Goal: Find specific page/section: Find specific page/section

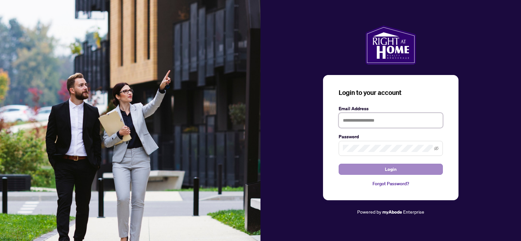
type input "**********"
click at [401, 170] on button "Login" at bounding box center [391, 169] width 104 height 11
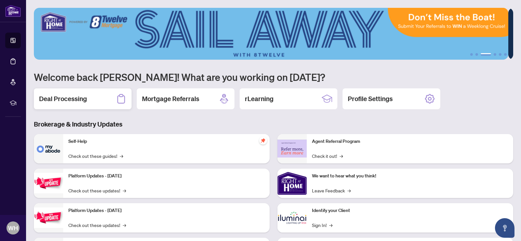
click at [80, 99] on h2 "Deal Processing" at bounding box center [63, 98] width 48 height 9
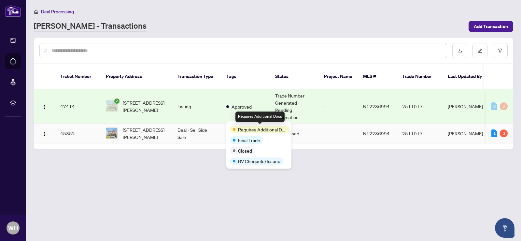
click at [246, 126] on span "Requires Additional Docs" at bounding box center [262, 129] width 49 height 7
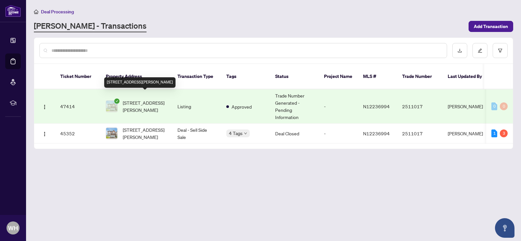
click at [147, 99] on span "[STREET_ADDRESS][PERSON_NAME]" at bounding box center [145, 106] width 44 height 14
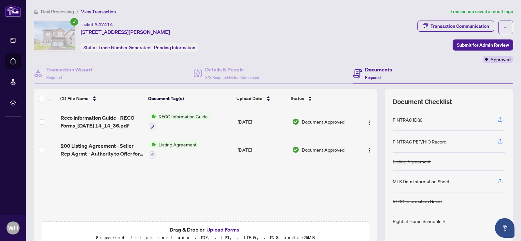
click at [366, 68] on h4 "Documents" at bounding box center [378, 70] width 27 height 8
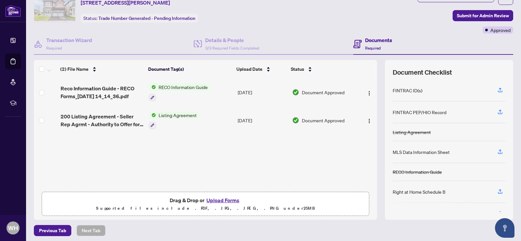
scroll to position [32, 0]
